Goal: Navigation & Orientation: Find specific page/section

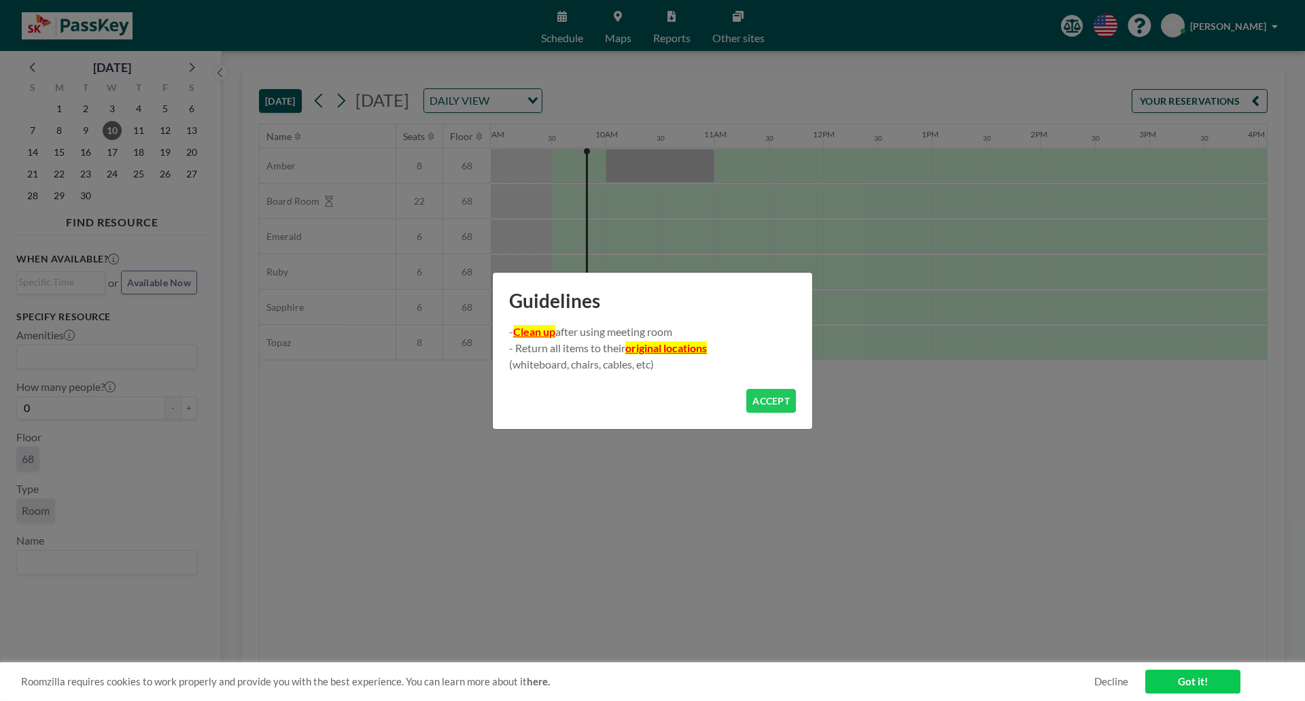
scroll to position [0, 978]
click at [789, 404] on button "ACCEPT" at bounding box center [771, 401] width 50 height 24
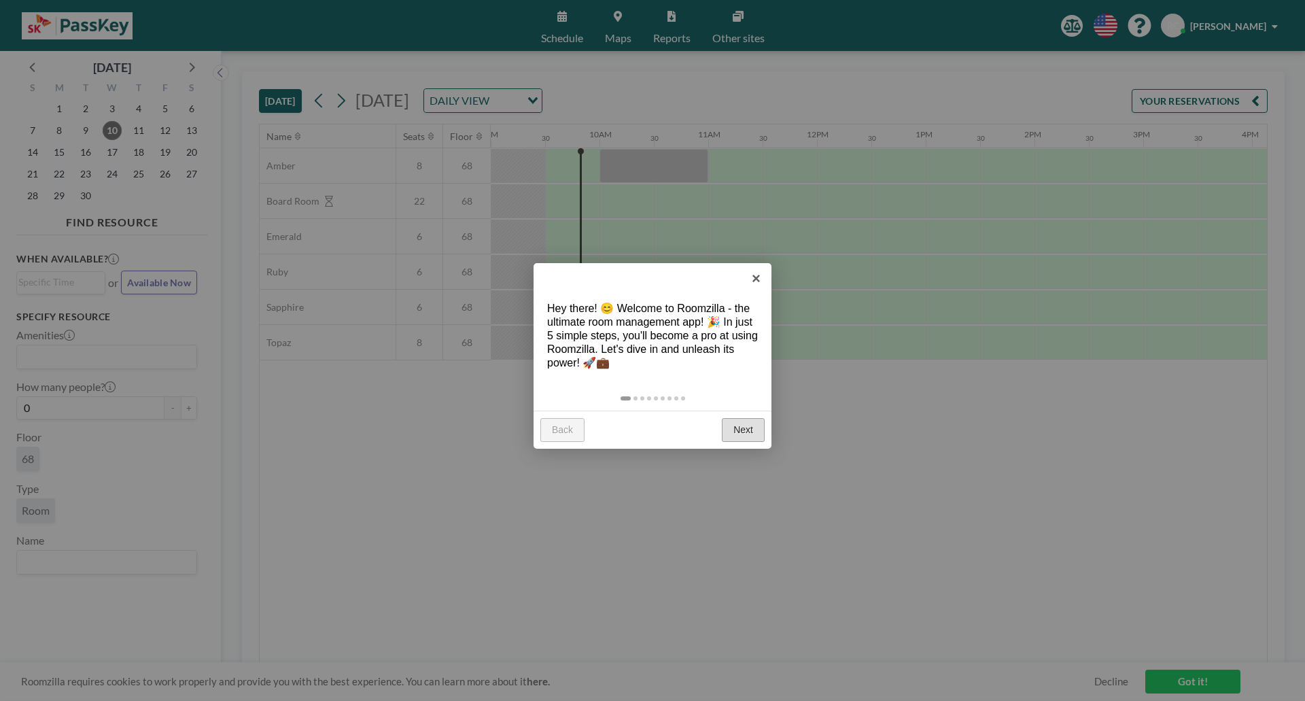
click at [744, 434] on link "Next" at bounding box center [743, 430] width 43 height 24
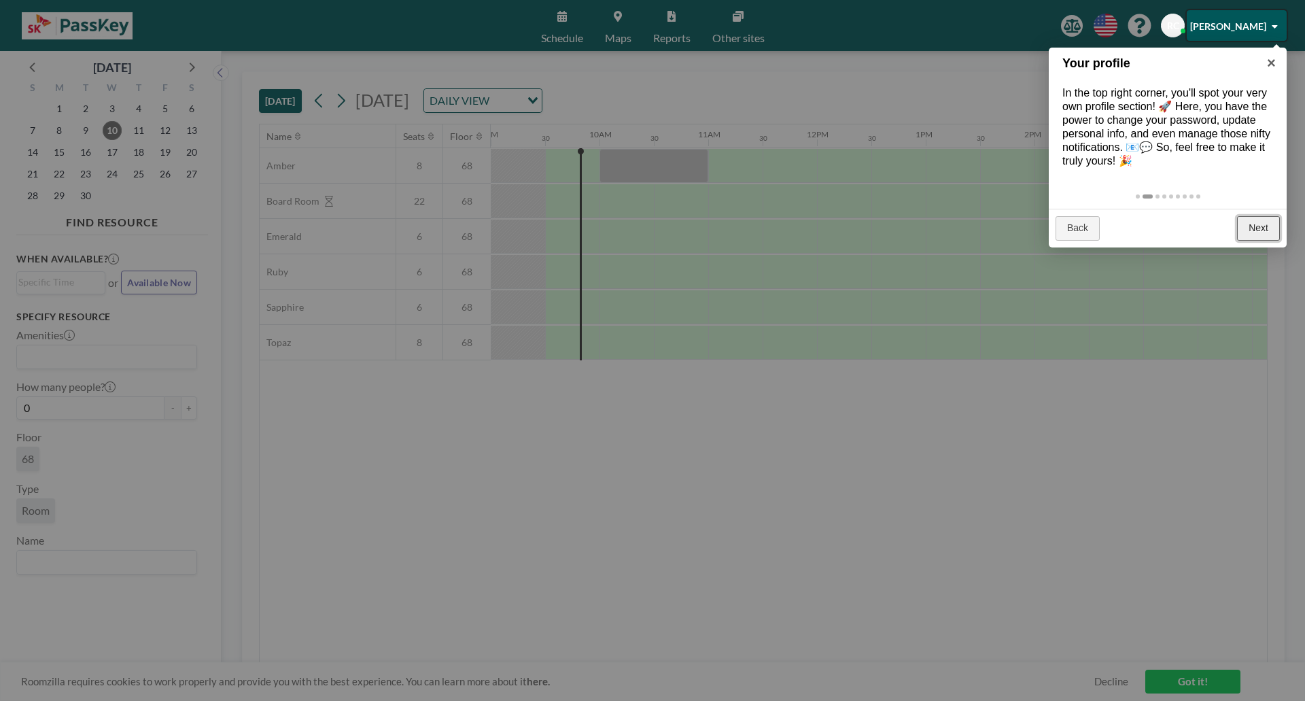
click at [1264, 230] on link "Next" at bounding box center [1258, 228] width 43 height 24
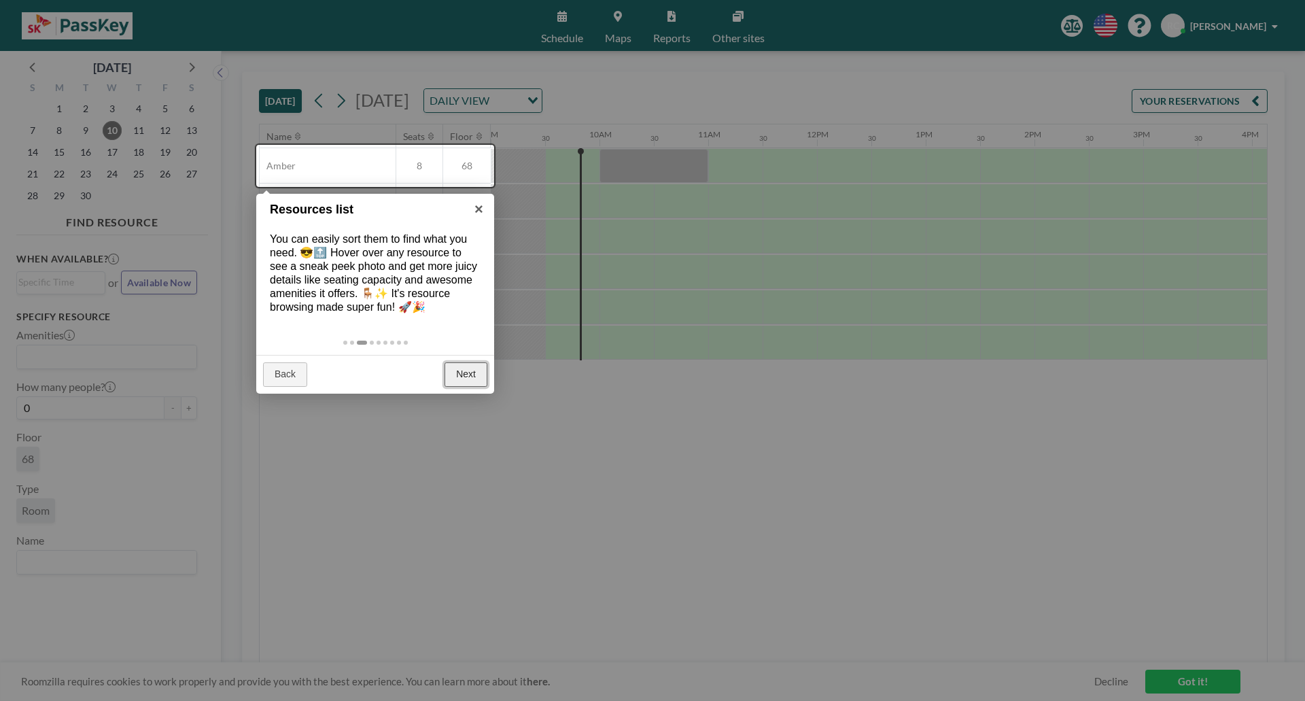
click at [471, 370] on link "Next" at bounding box center [465, 374] width 43 height 24
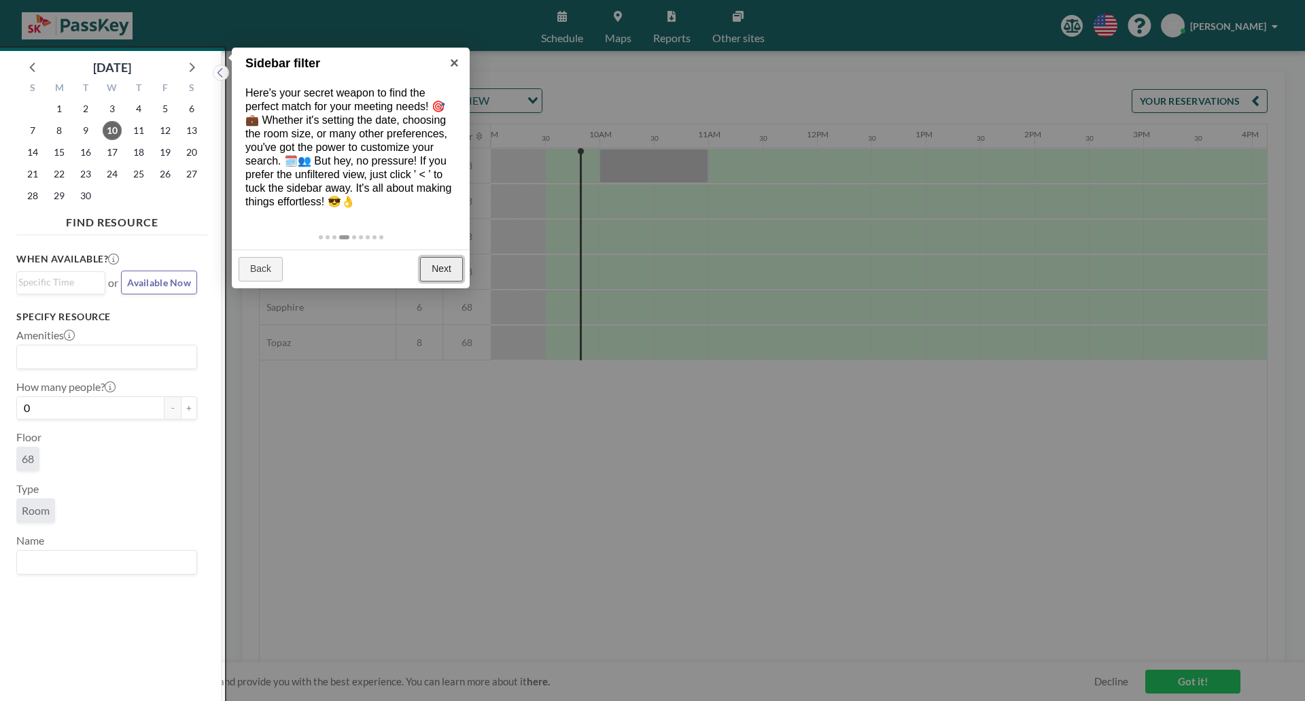
scroll to position [3, 0]
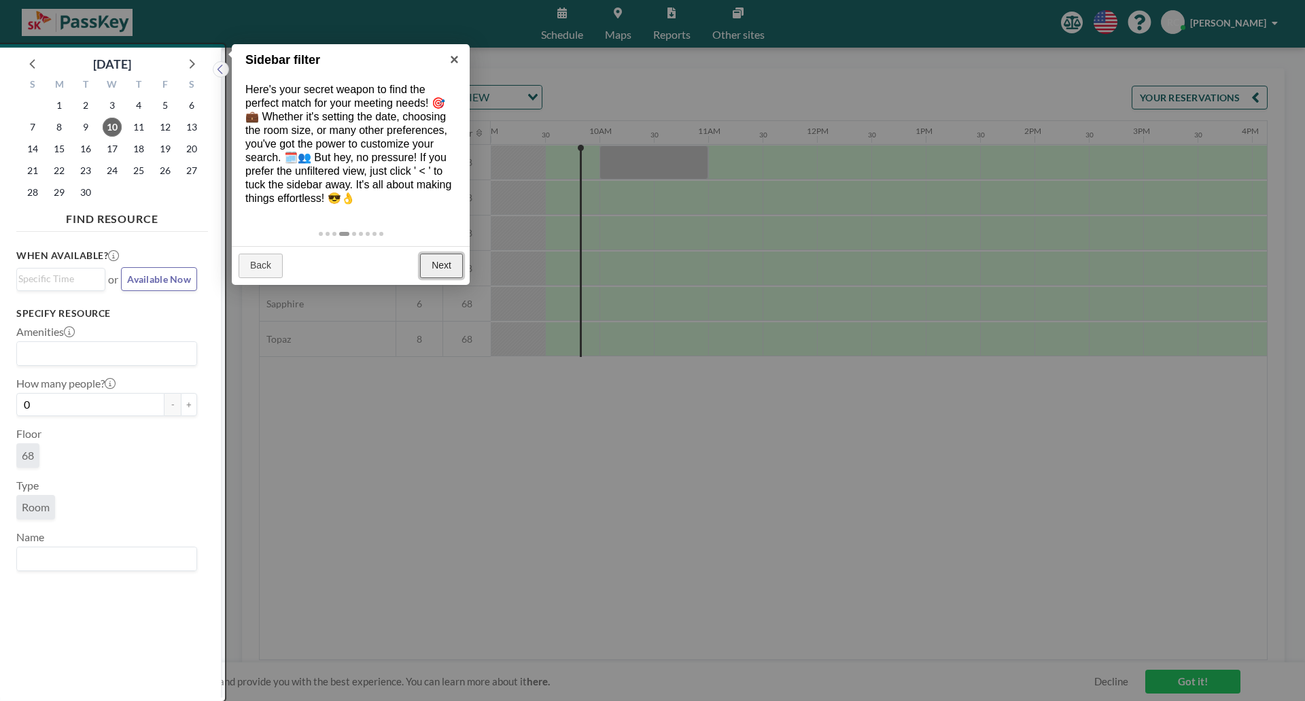
click at [446, 270] on link "Next" at bounding box center [441, 265] width 43 height 24
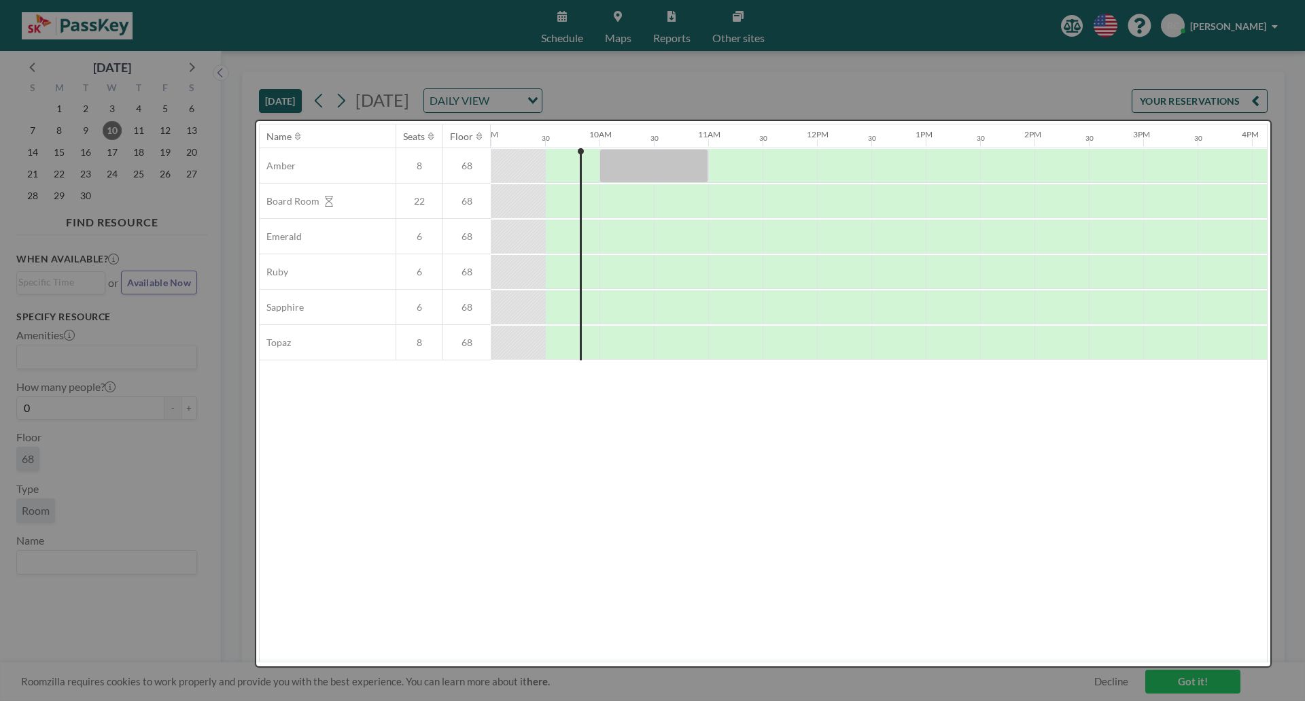
scroll to position [0, 0]
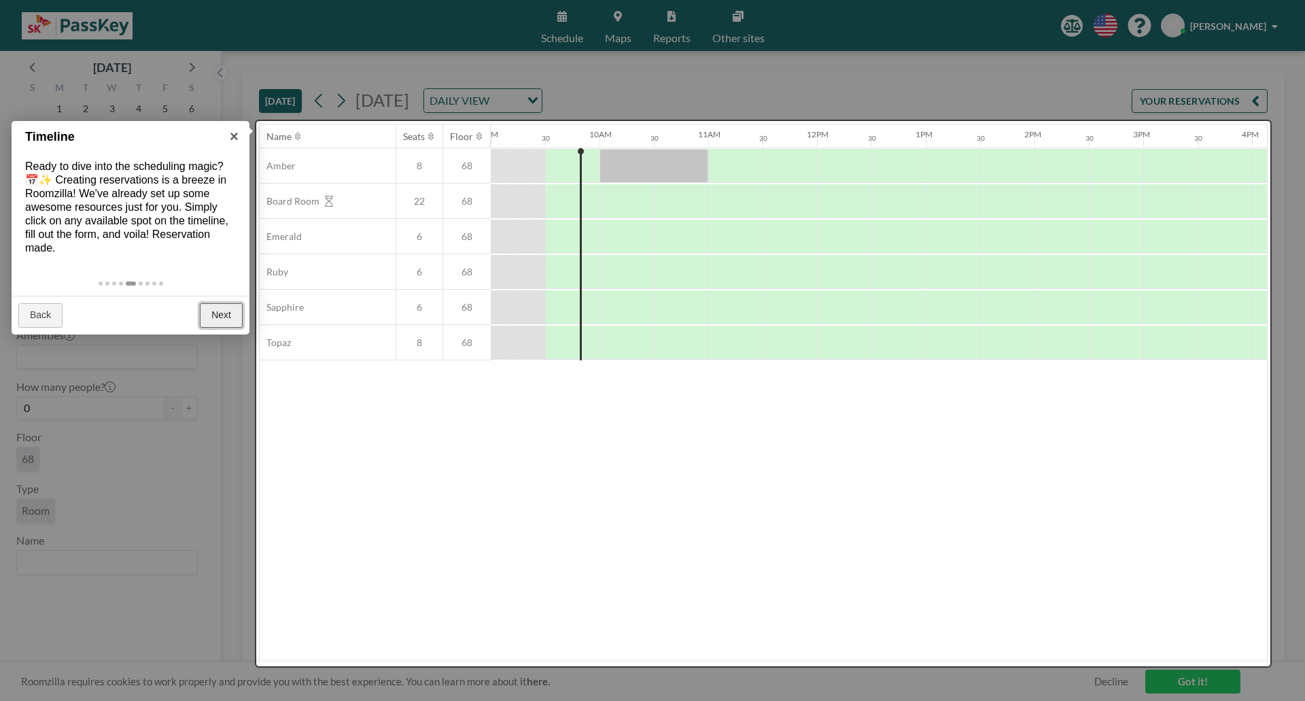
click at [205, 313] on link "Next" at bounding box center [221, 315] width 43 height 24
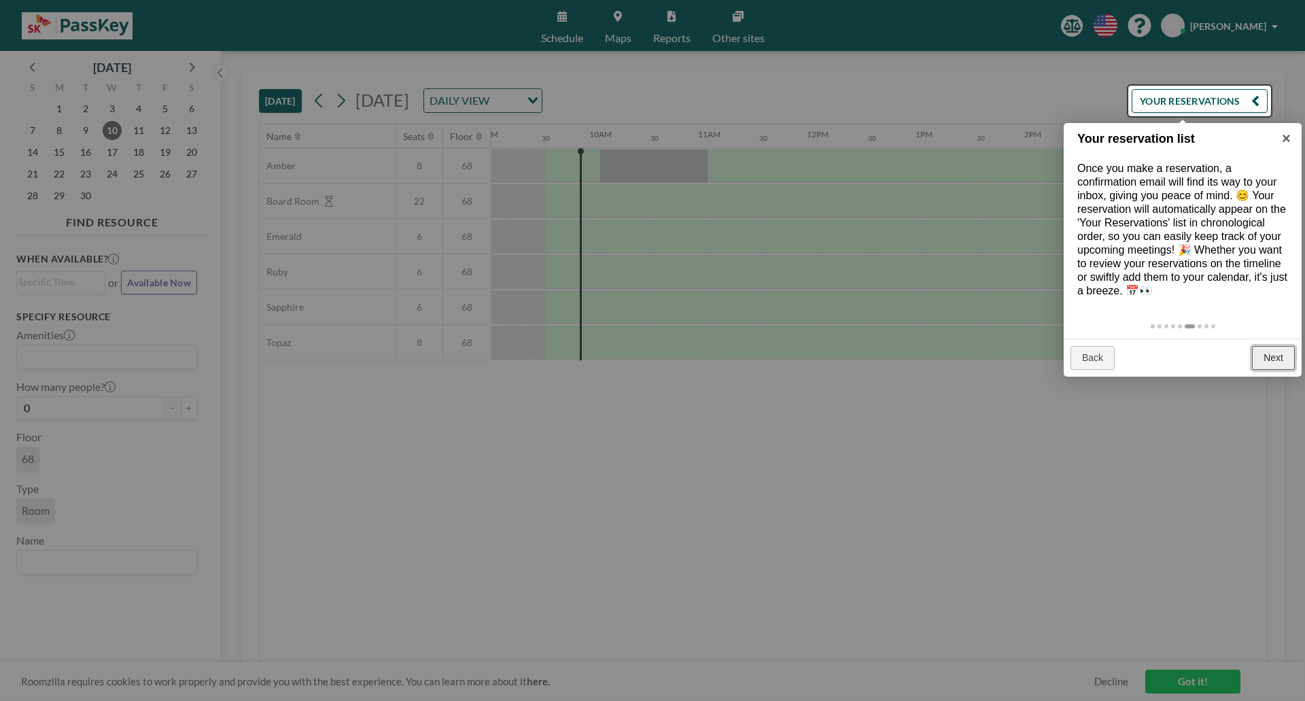
click at [1275, 360] on link "Next" at bounding box center [1273, 358] width 43 height 24
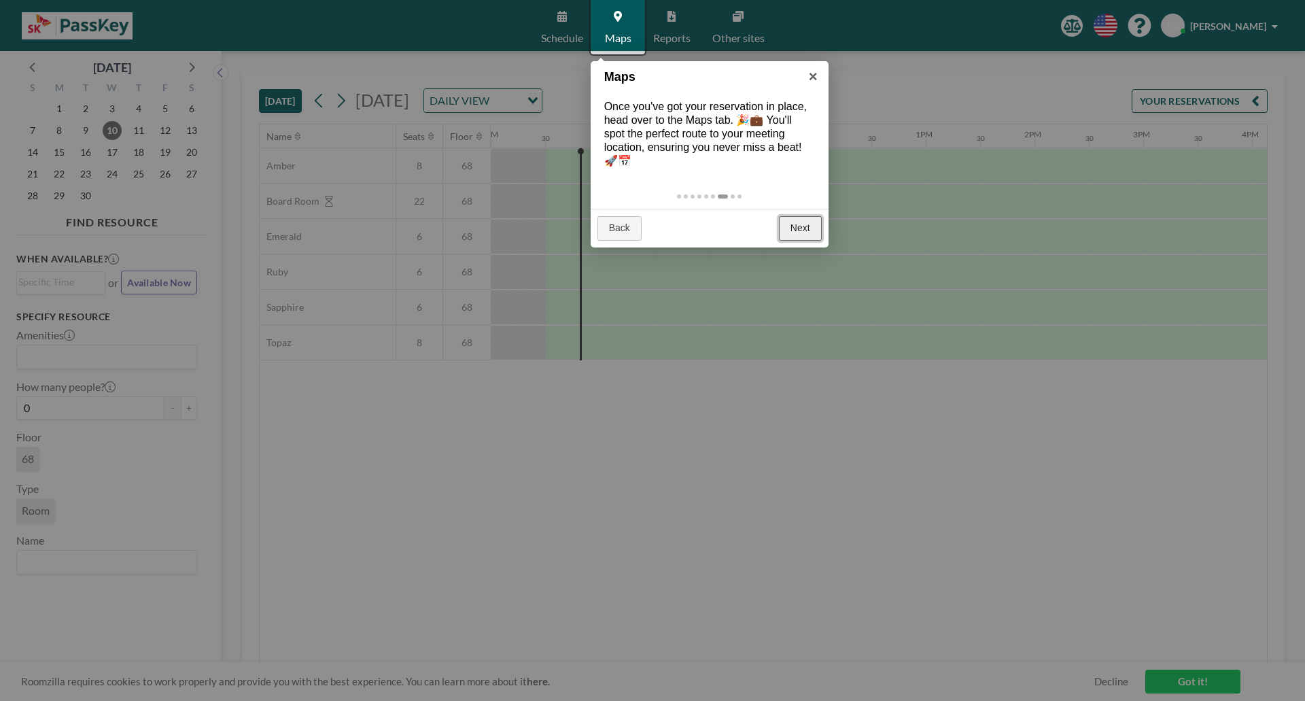
click at [793, 228] on link "Next" at bounding box center [800, 228] width 43 height 24
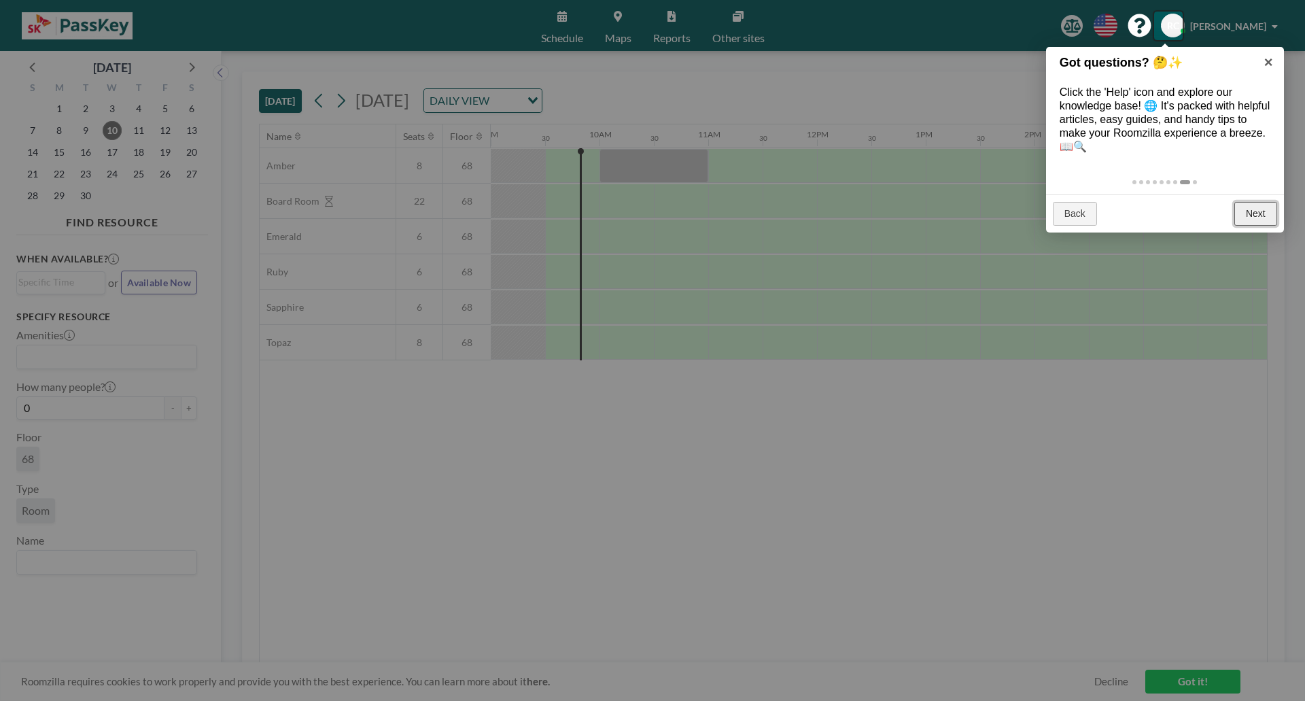
click at [1271, 226] on div "Back Next" at bounding box center [1165, 213] width 238 height 39
click at [1266, 217] on link "Next" at bounding box center [1255, 214] width 43 height 24
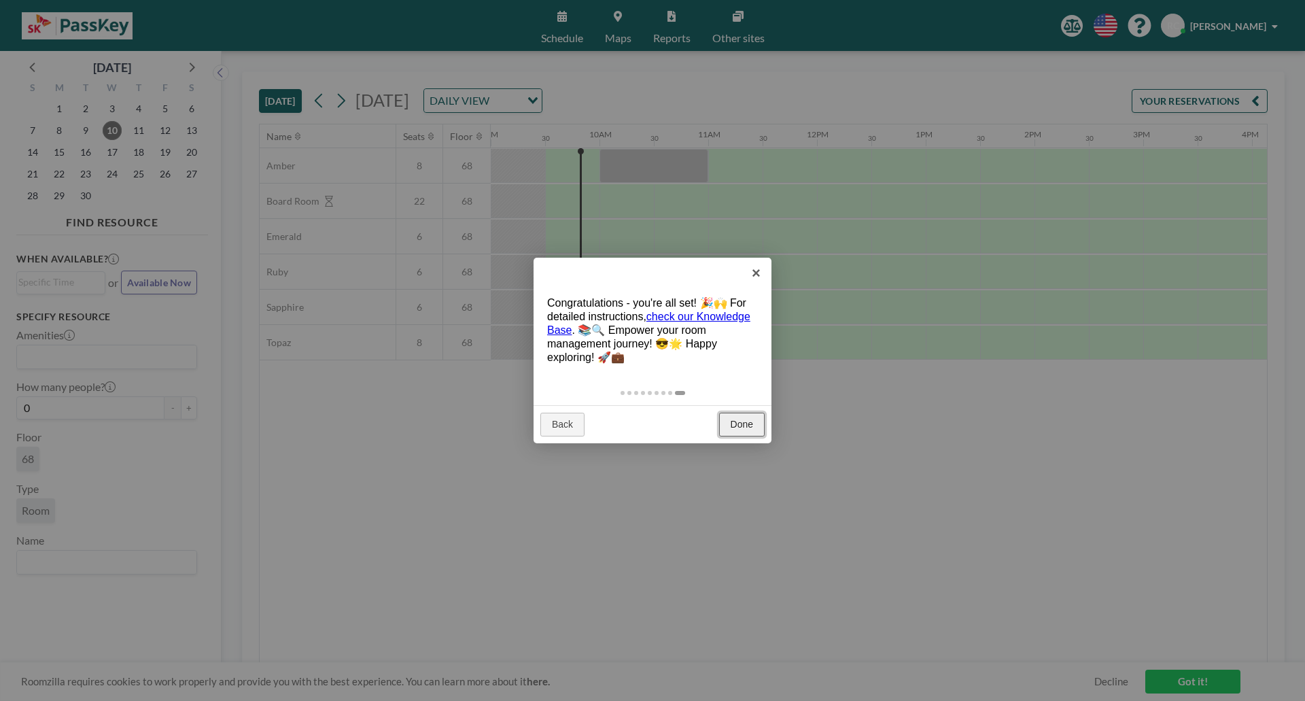
click at [747, 421] on link "Done" at bounding box center [742, 424] width 46 height 24
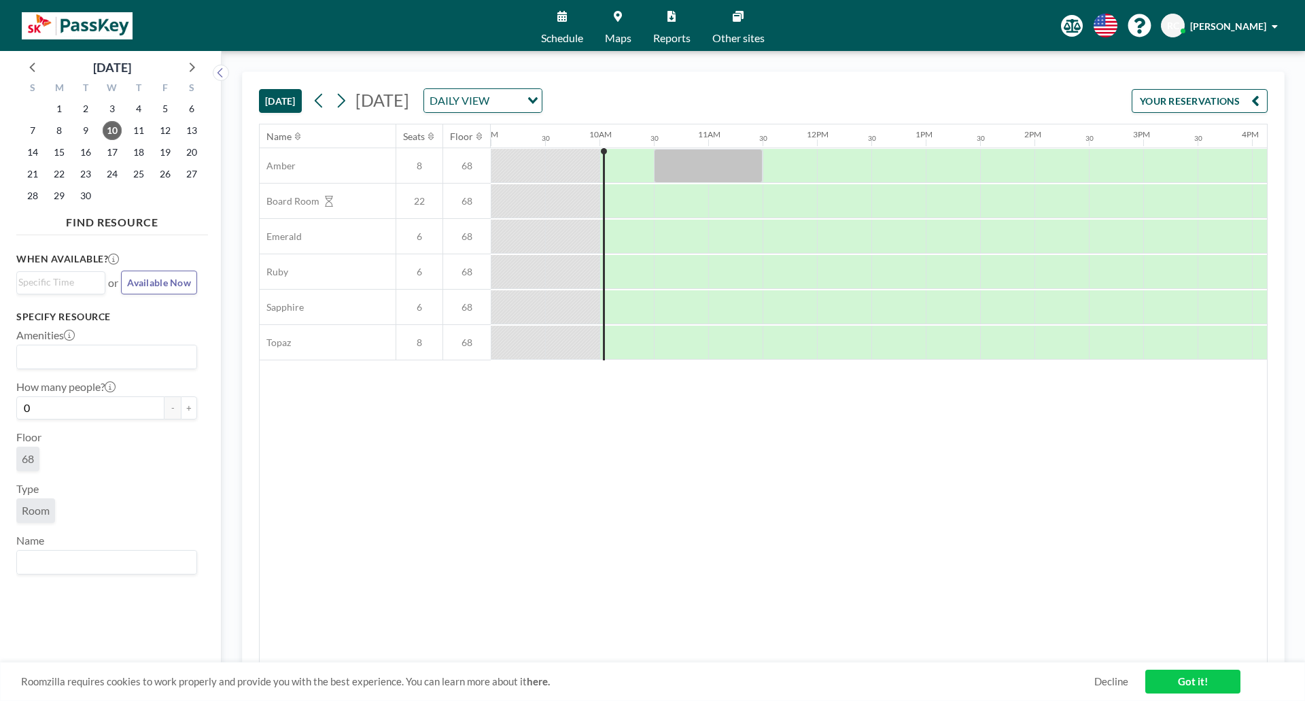
click at [624, 19] on link "Maps" at bounding box center [618, 25] width 48 height 51
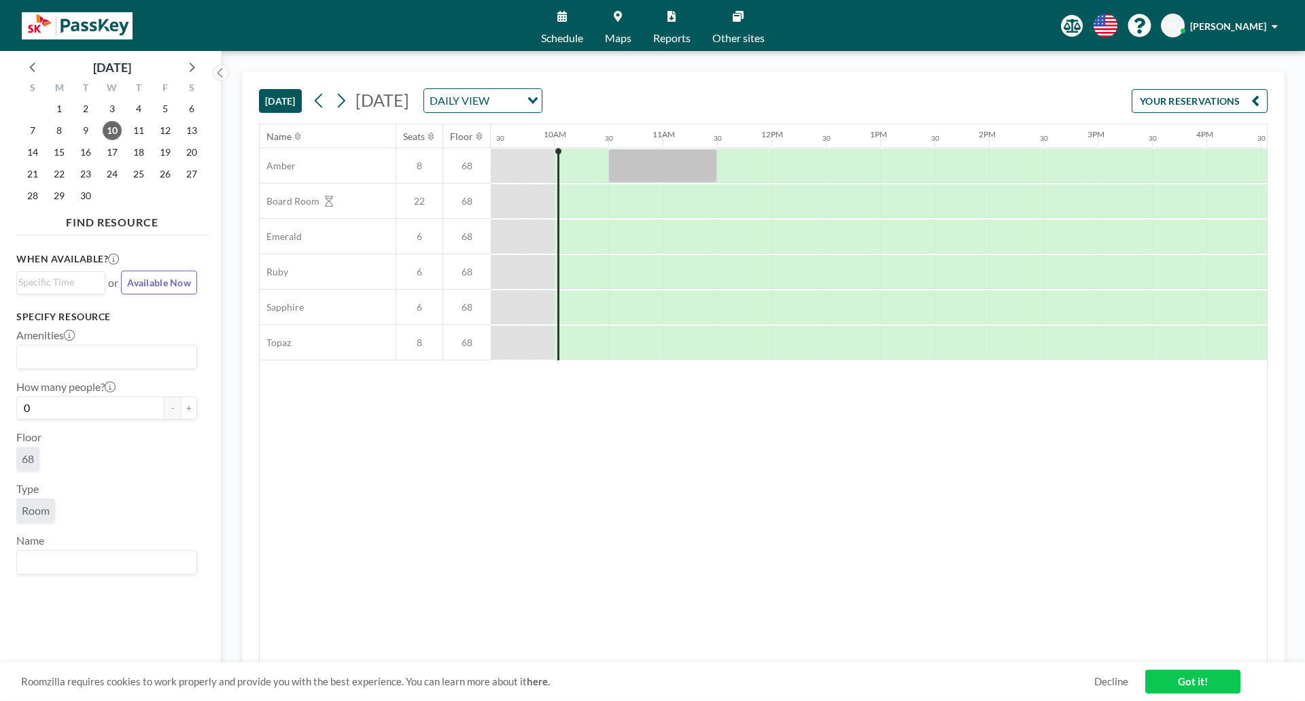
scroll to position [0, 1033]
